Goal: Browse casually: Explore the website without a specific task or goal

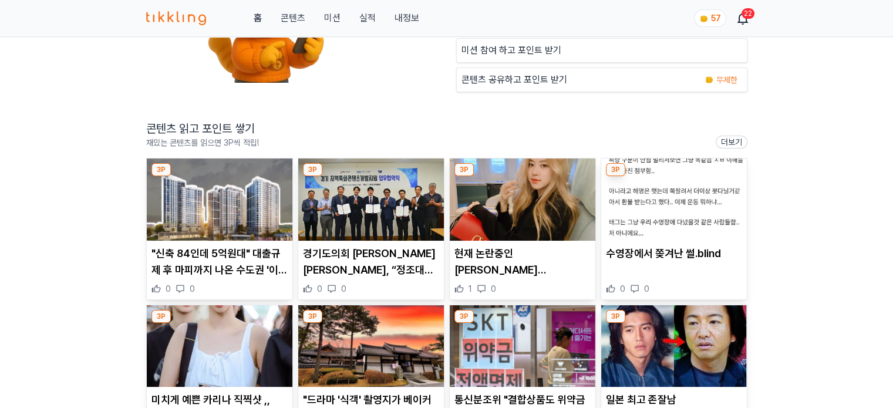
scroll to position [176, 0]
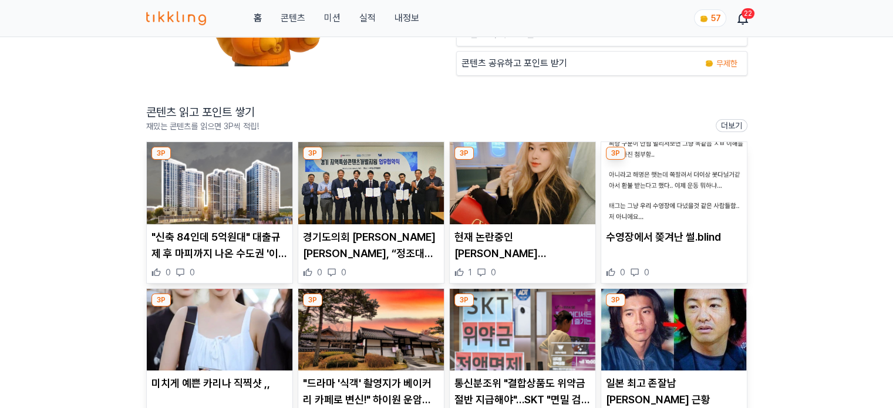
click at [240, 191] on img at bounding box center [220, 183] width 146 height 82
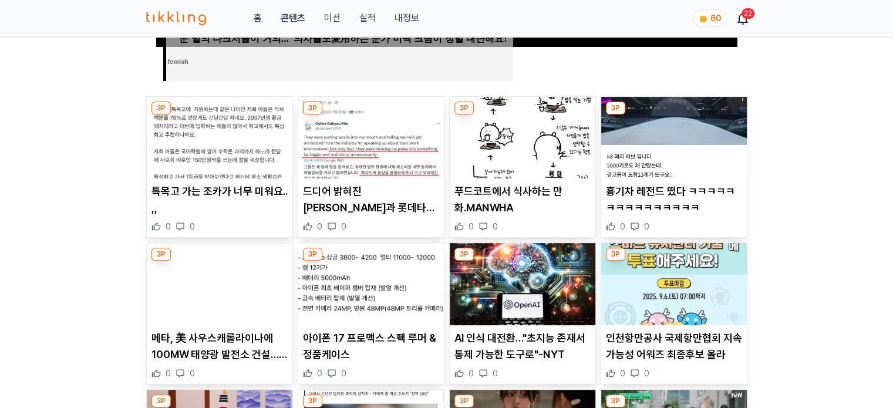
scroll to position [528, 0]
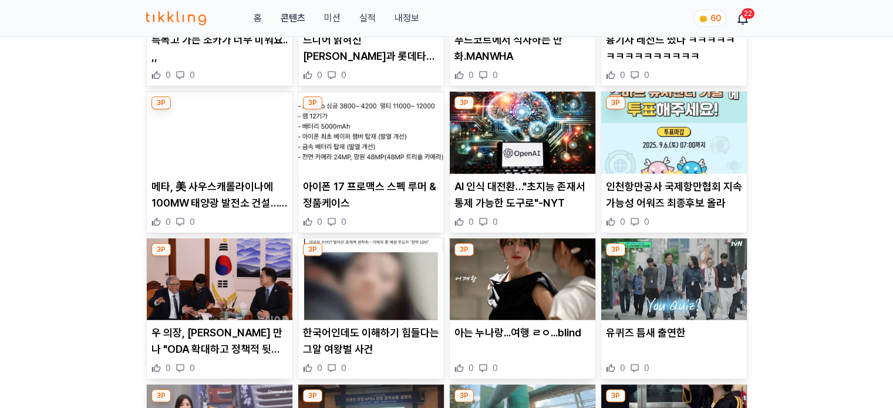
click at [362, 122] on img at bounding box center [371, 133] width 146 height 82
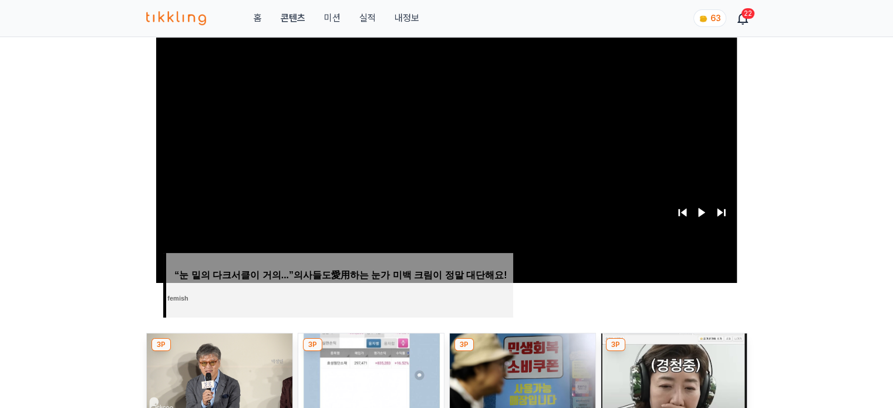
scroll to position [470, 0]
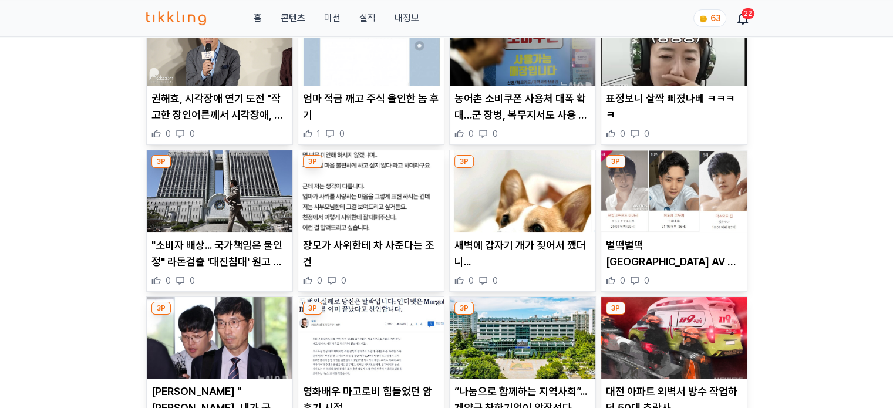
click at [511, 193] on img at bounding box center [523, 191] width 146 height 82
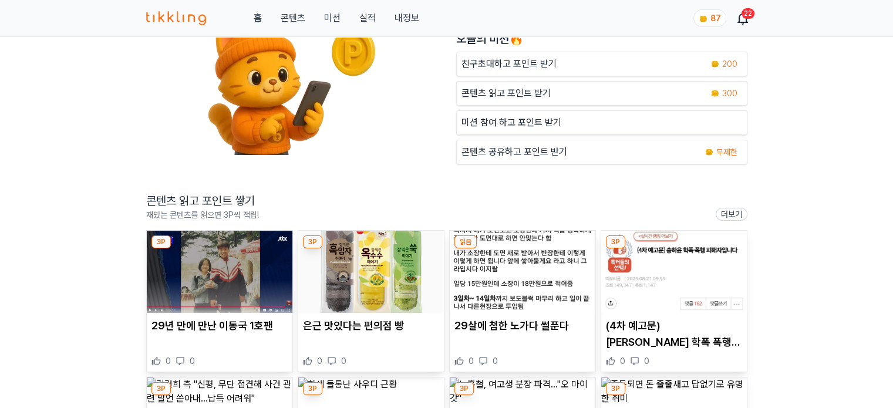
scroll to position [117, 0]
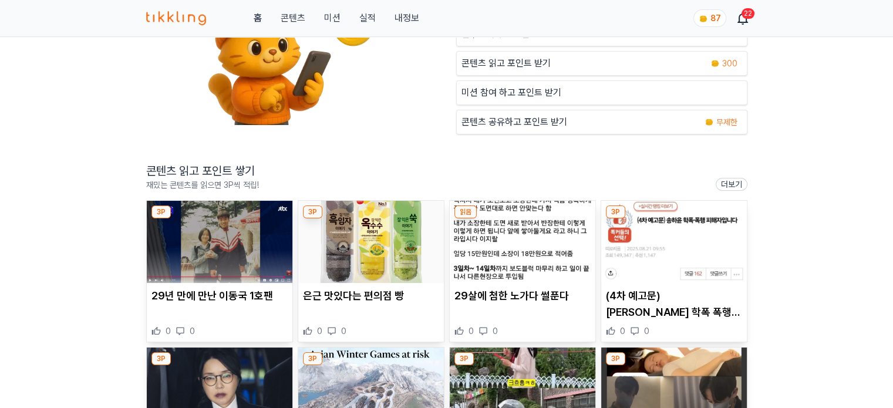
click at [195, 245] on img at bounding box center [220, 242] width 146 height 82
